Goal: Information Seeking & Learning: Learn about a topic

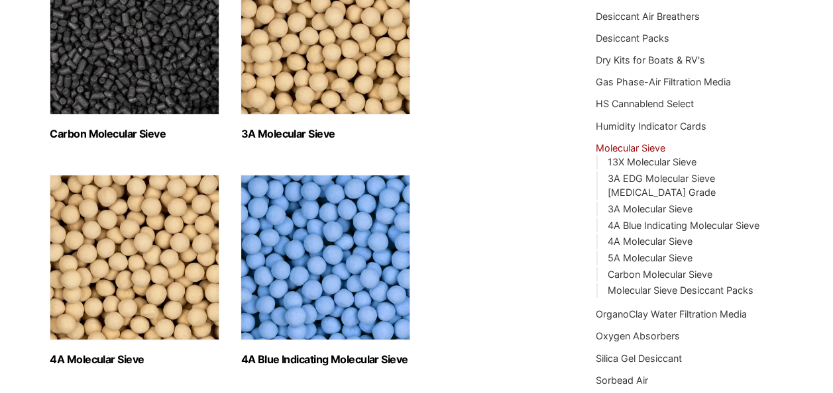
scroll to position [303, 0]
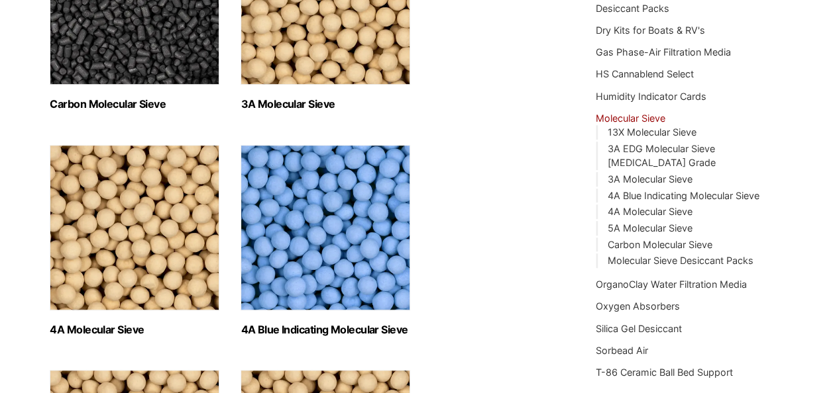
click at [351, 89] on link "3A Molecular Sieve (2)" at bounding box center [325, 14] width 170 height 191
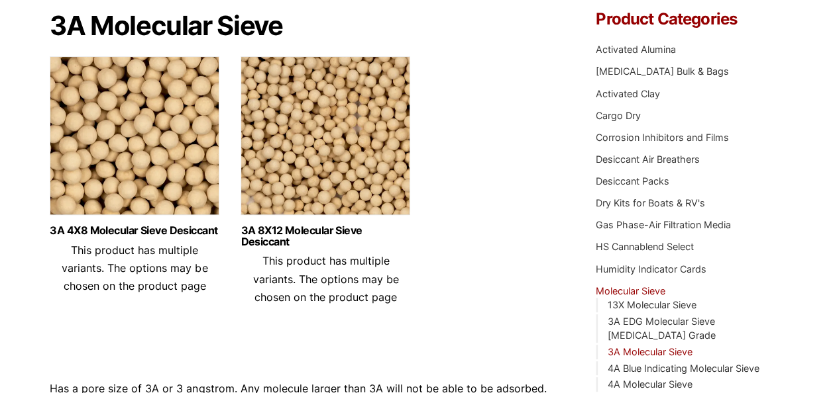
scroll to position [125, 0]
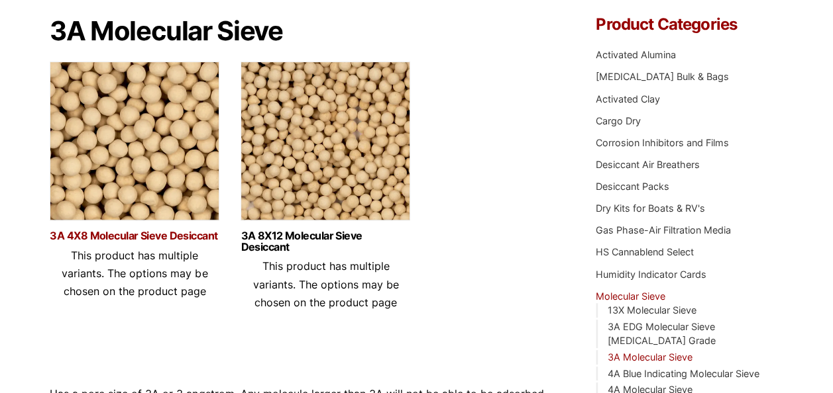
click at [182, 236] on link "3A 4X8 Molecular Sieve Desiccant" at bounding box center [135, 235] width 170 height 11
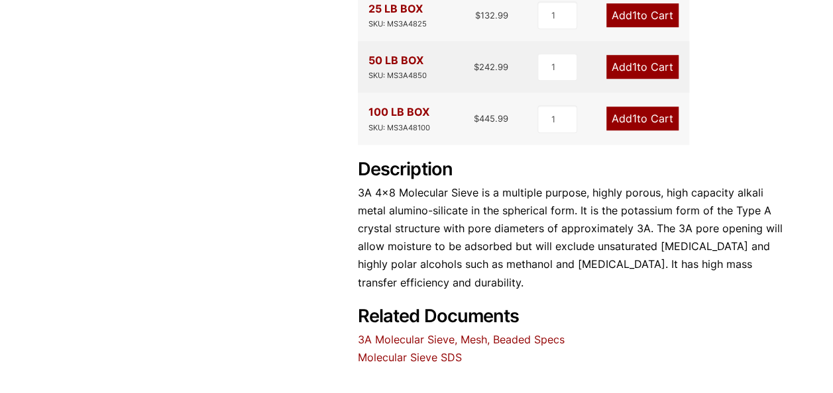
scroll to position [545, 0]
click at [401, 350] on link "Molecular Sieve SDS" at bounding box center [410, 356] width 104 height 13
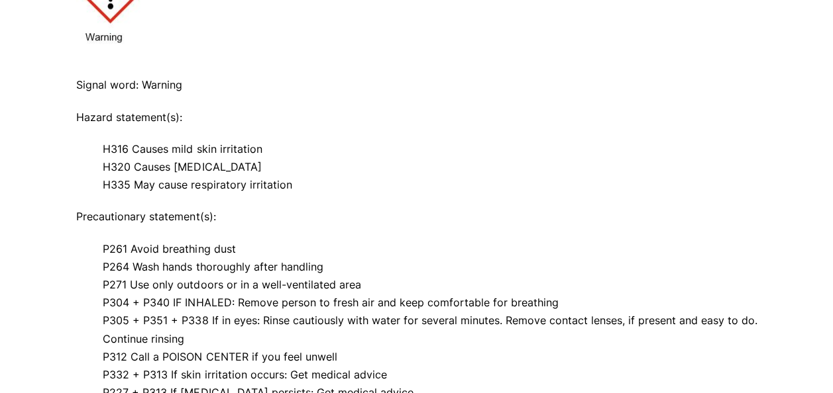
scroll to position [734, 0]
